Goal: Obtain resource: Download file/media

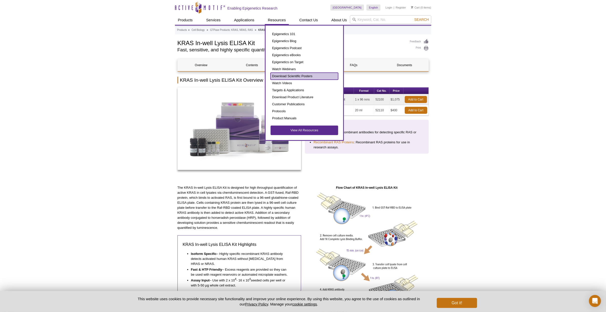
click at [297, 77] on link "Download Scientific Posters" at bounding box center [305, 76] width 68 height 7
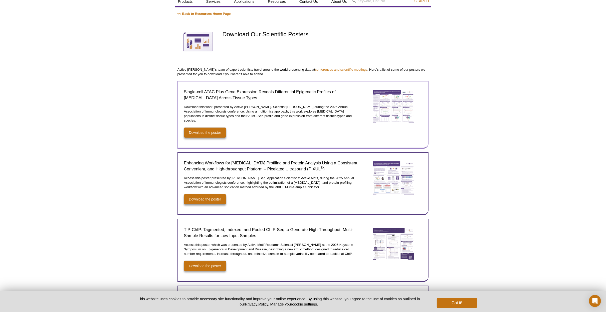
scroll to position [47, 0]
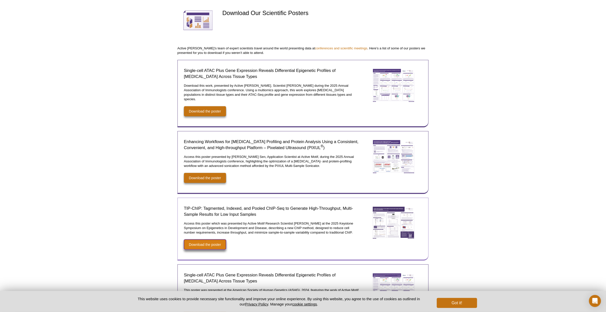
click at [190, 241] on link "Download the poster" at bounding box center [205, 244] width 42 height 10
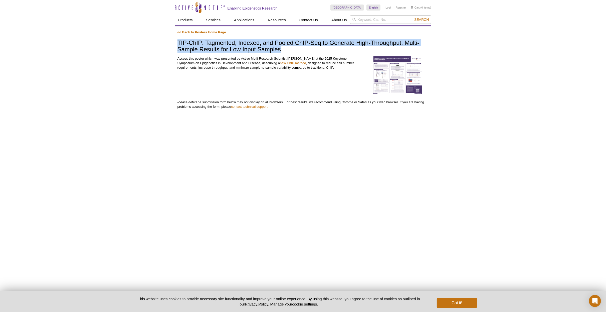
drag, startPoint x: 177, startPoint y: 42, endPoint x: 283, endPoint y: 49, distance: 105.3
click at [283, 49] on h1 "TIP-ChIP: Tagmented, Indexed, and Pooled ChIP-Seq to Generate High-Throughput, …" at bounding box center [302, 47] width 251 height 14
copy h1 "TIP-ChIP: Tagmented, Indexed, and Pooled ChIP-Seq to Generate High-Throughput, …"
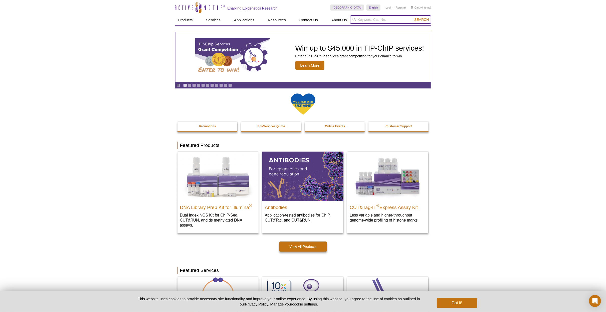
click at [371, 21] on input "search" at bounding box center [390, 19] width 81 height 9
type input "kras"
click at [413, 17] on button "Search" at bounding box center [422, 19] width 18 height 5
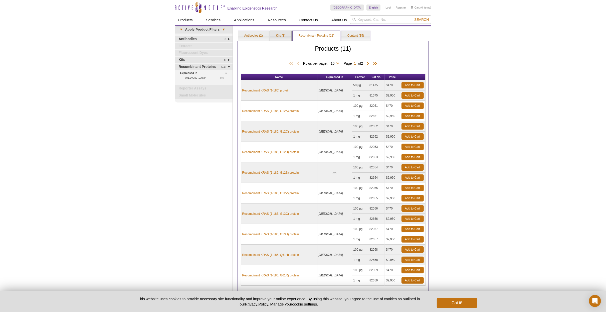
click at [280, 36] on link "Kits (3)" at bounding box center [281, 36] width 22 height 10
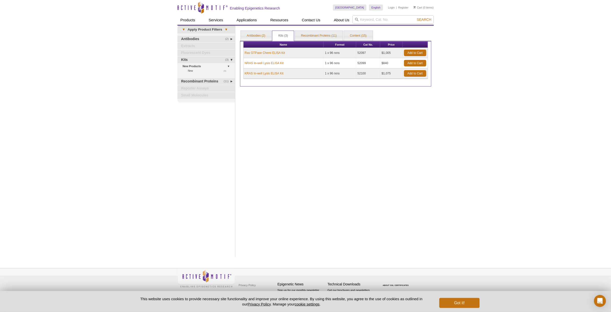
click at [269, 71] on td "KRAS In-well Lysis ELISA Kit" at bounding box center [284, 73] width 80 height 10
click at [268, 73] on link "KRAS In-well Lysis ELISA Kit" at bounding box center [264, 73] width 39 height 5
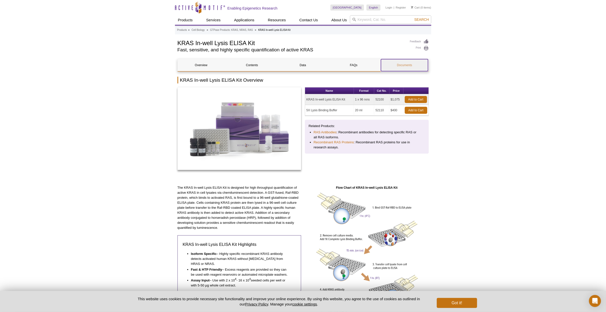
click at [407, 63] on link "Documents" at bounding box center [404, 65] width 47 height 12
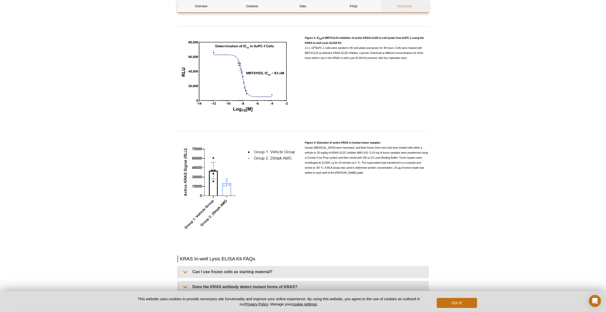
scroll to position [794, 0]
